Goal: Transaction & Acquisition: Purchase product/service

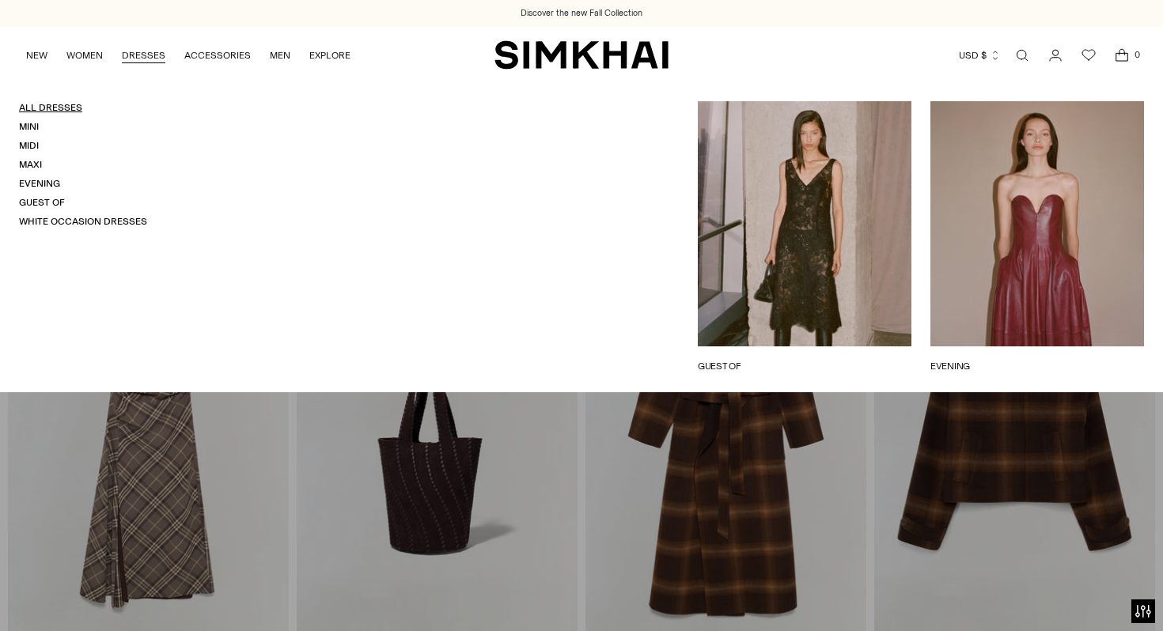
click at [66, 103] on link "All Dresses" at bounding box center [50, 107] width 63 height 11
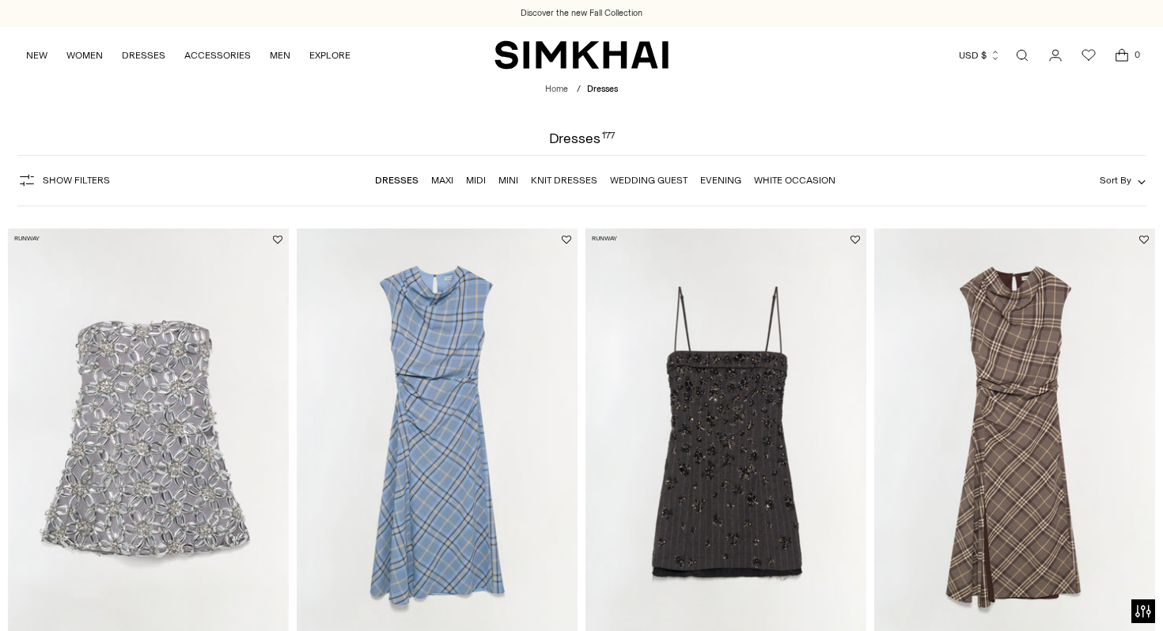
click at [1144, 184] on icon "button" at bounding box center [1142, 182] width 8 height 8
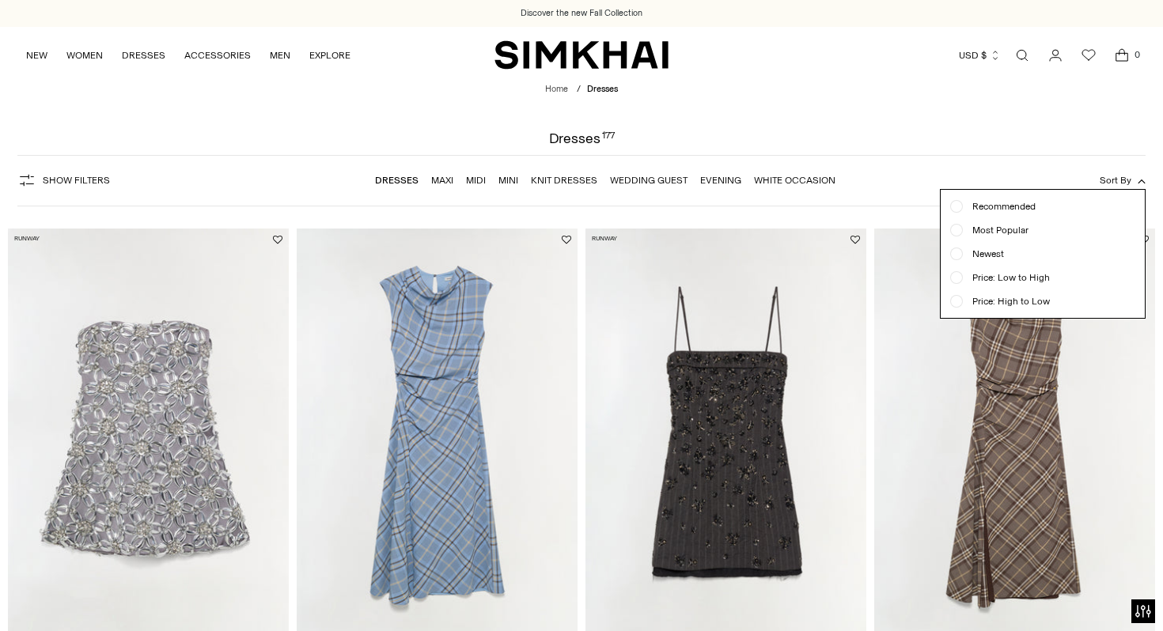
click at [1021, 271] on span "Price: Low to High" at bounding box center [1006, 278] width 87 height 14
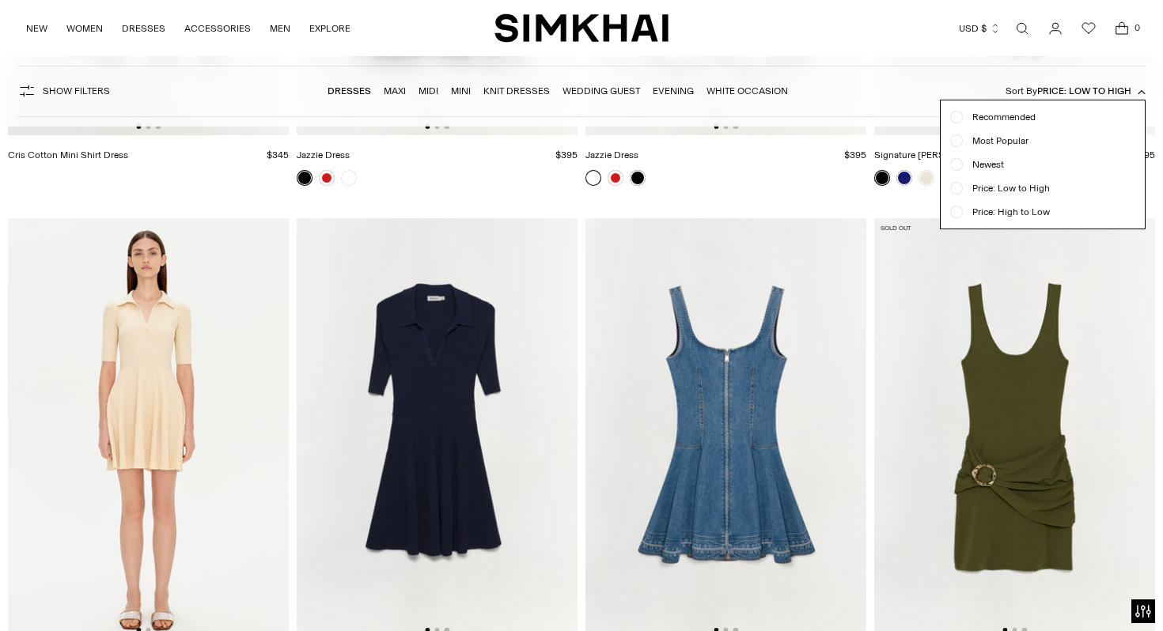
scroll to position [1017, 0]
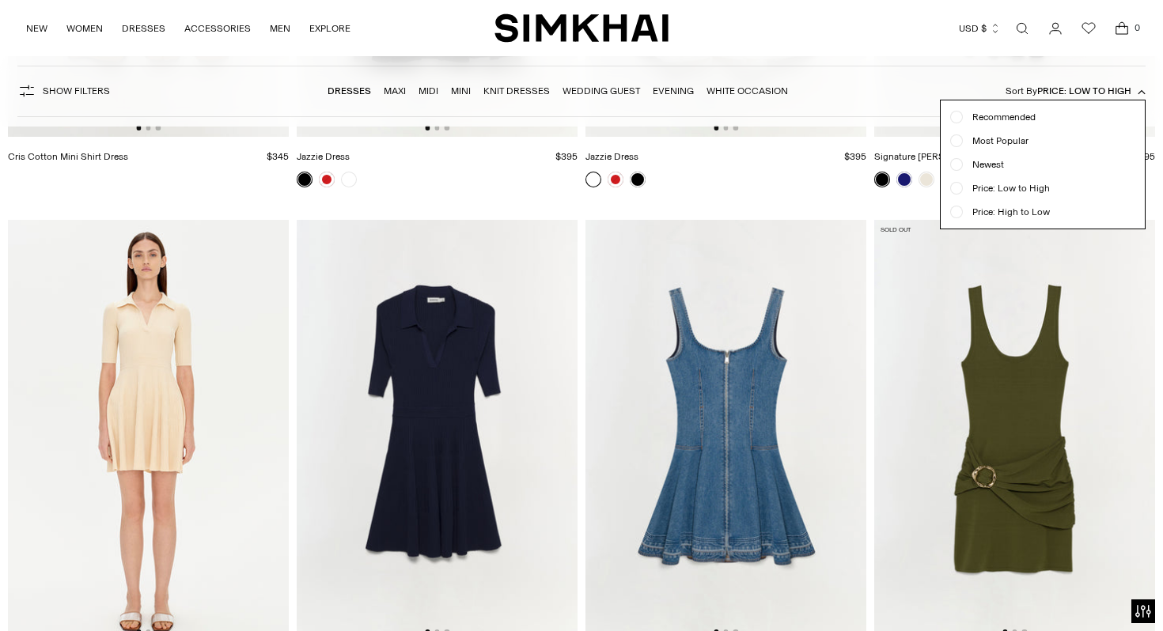
drag, startPoint x: 1067, startPoint y: 441, endPoint x: 985, endPoint y: 438, distance: 81.6
click at [985, 438] on div at bounding box center [581, 315] width 1163 height 631
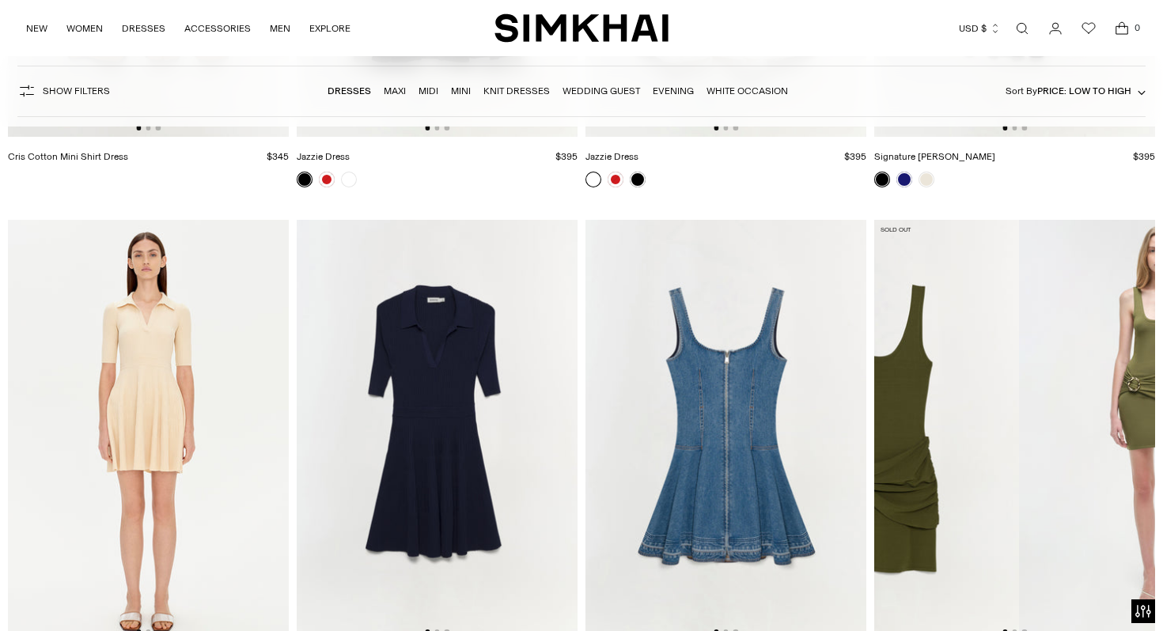
drag, startPoint x: 1014, startPoint y: 512, endPoint x: 802, endPoint y: 513, distance: 211.2
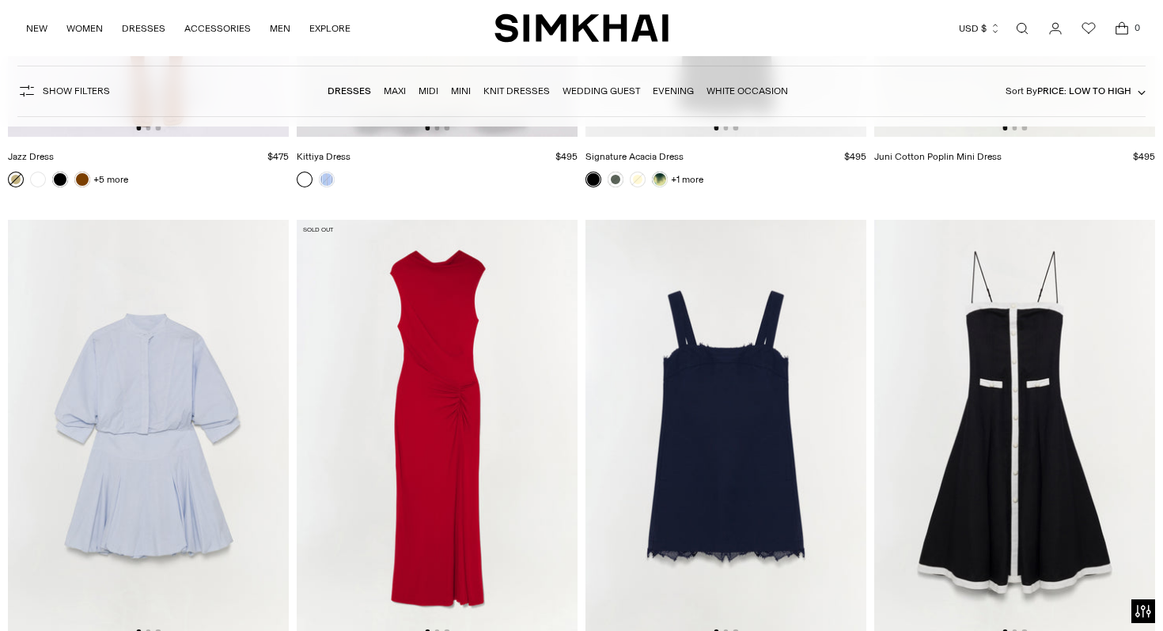
scroll to position [4045, 0]
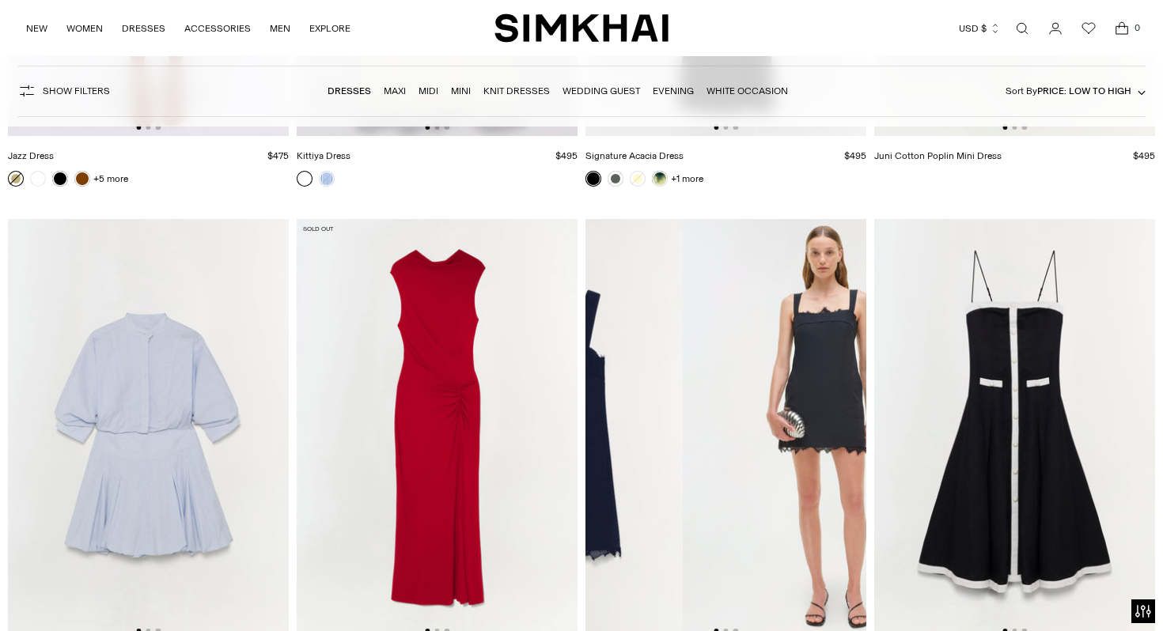
drag, startPoint x: 765, startPoint y: 419, endPoint x: 540, endPoint y: 420, distance: 224.7
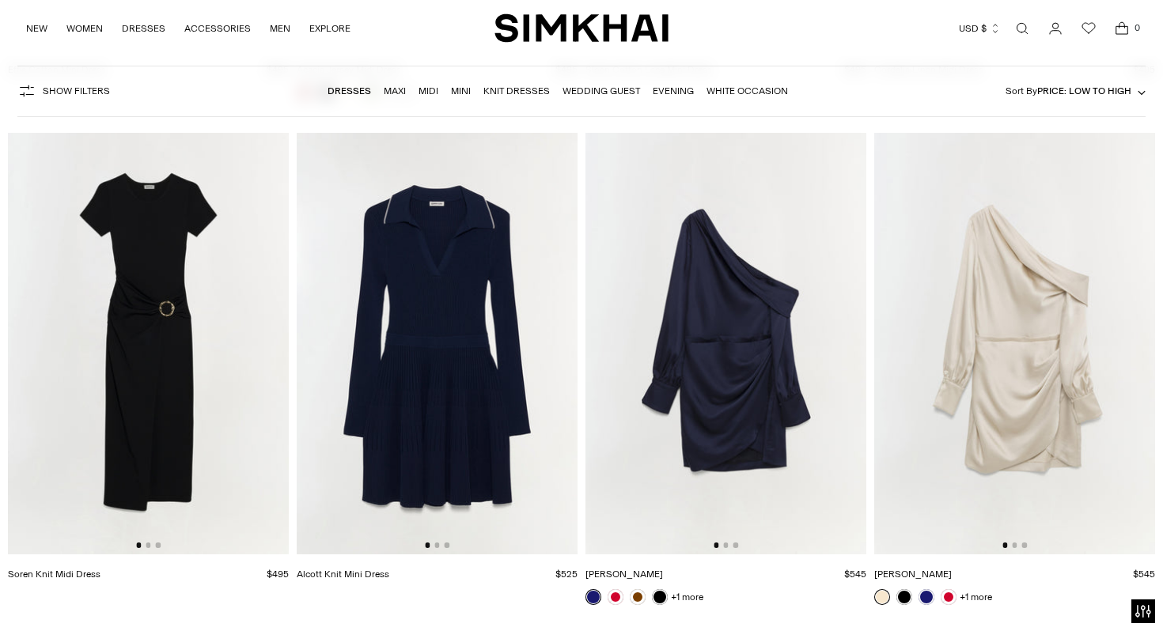
scroll to position [4694, 0]
